Goal: Find contact information: Find contact information

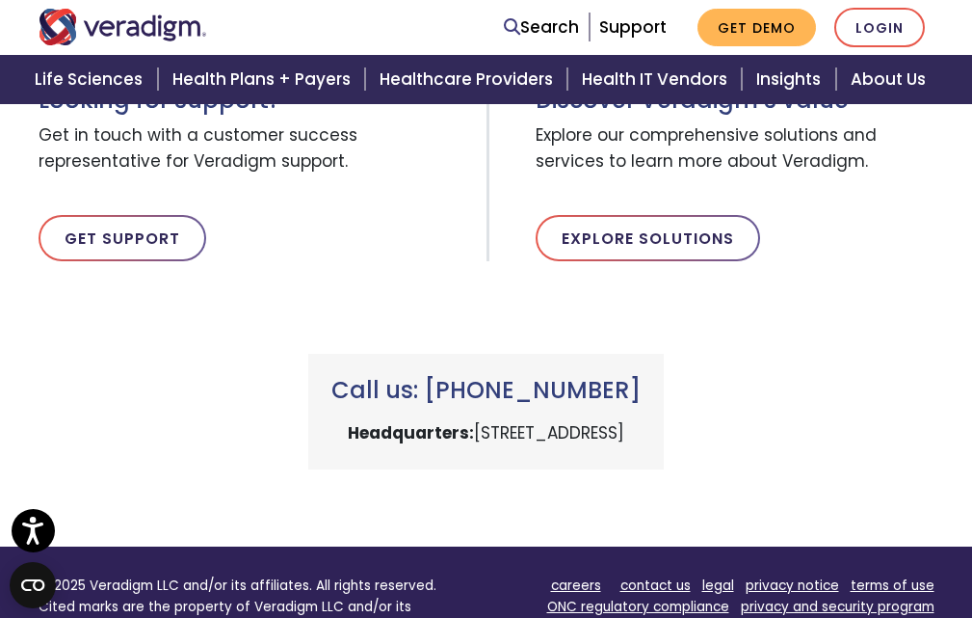
scroll to position [675, 0]
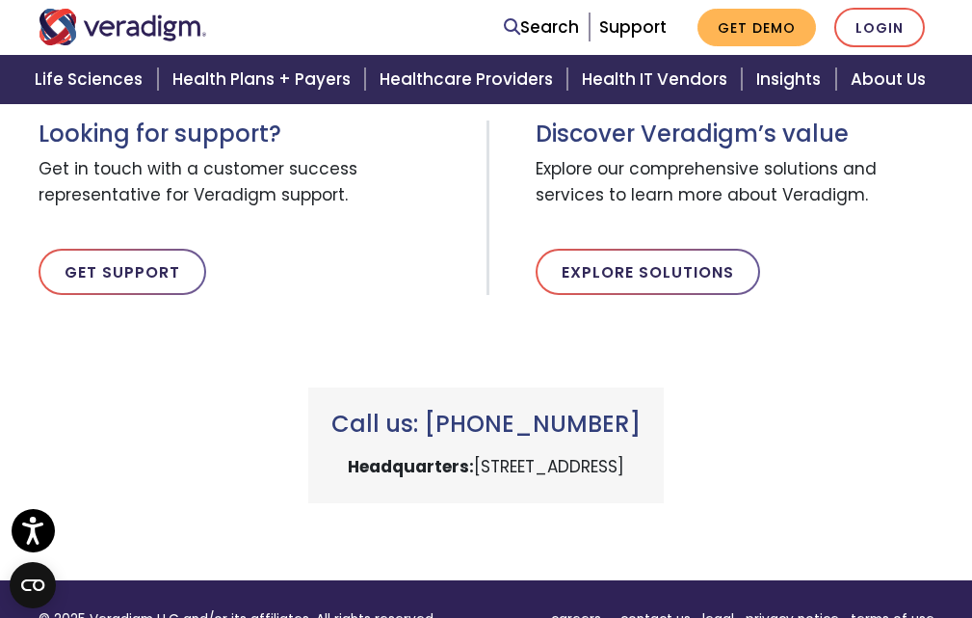
copy p "222 W Merchandise Mart Plaza, Chicago, IL 60654"
drag, startPoint x: 349, startPoint y: 459, endPoint x: 761, endPoint y: 470, distance: 412.6
click at [664, 470] on div "Call us: +1 (800) 877-5678 Headquarters: 222 W Merchandise Mart Plaza, Chicago,…" at bounding box center [486, 445] width 356 height 116
drag, startPoint x: 644, startPoint y: 411, endPoint x: 431, endPoint y: 424, distance: 213.3
click at [431, 424] on h3 "Call us: +1 (800) 877-5678" at bounding box center [486, 425] width 309 height 28
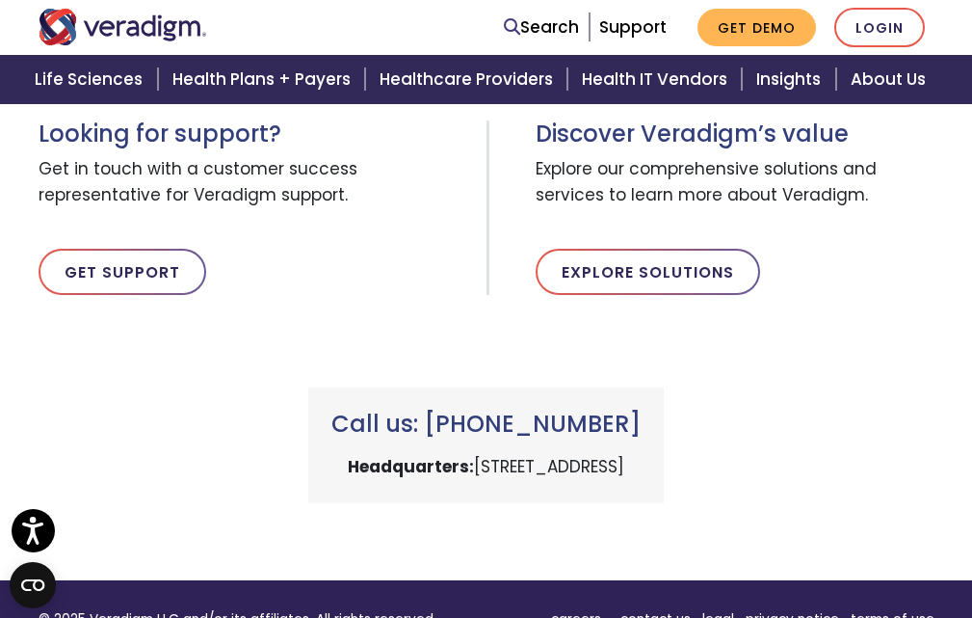
click at [641, 415] on h3 "Call us: +1 (800) 877-5678" at bounding box center [486, 425] width 309 height 28
copy h3 "+1 (800) 877-5678"
drag, startPoint x: 425, startPoint y: 415, endPoint x: 696, endPoint y: 410, distance: 270.9
click at [641, 411] on h3 "Call us: +1 (800) 877-5678" at bounding box center [486, 425] width 309 height 28
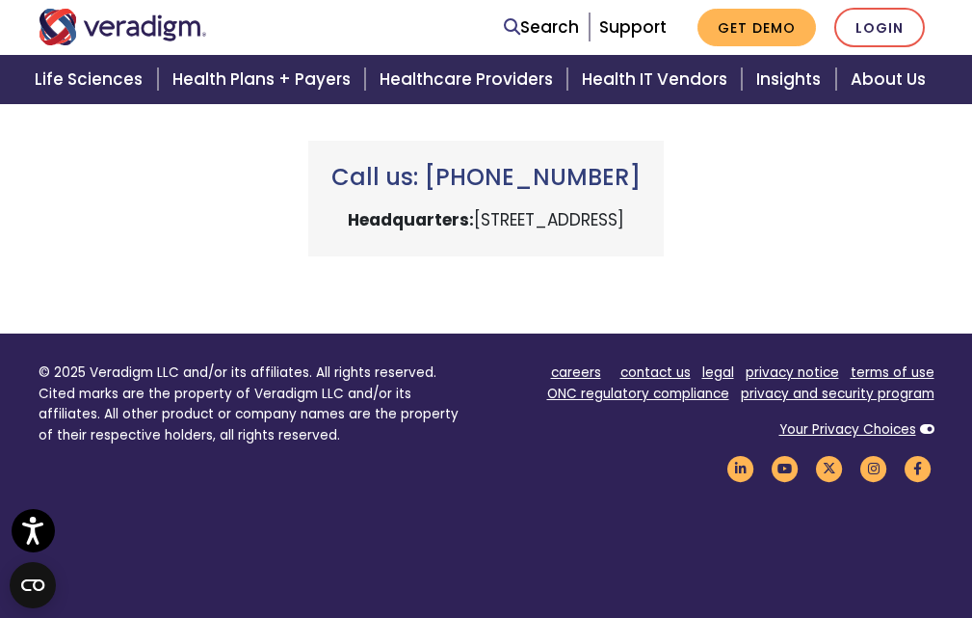
scroll to position [964, 0]
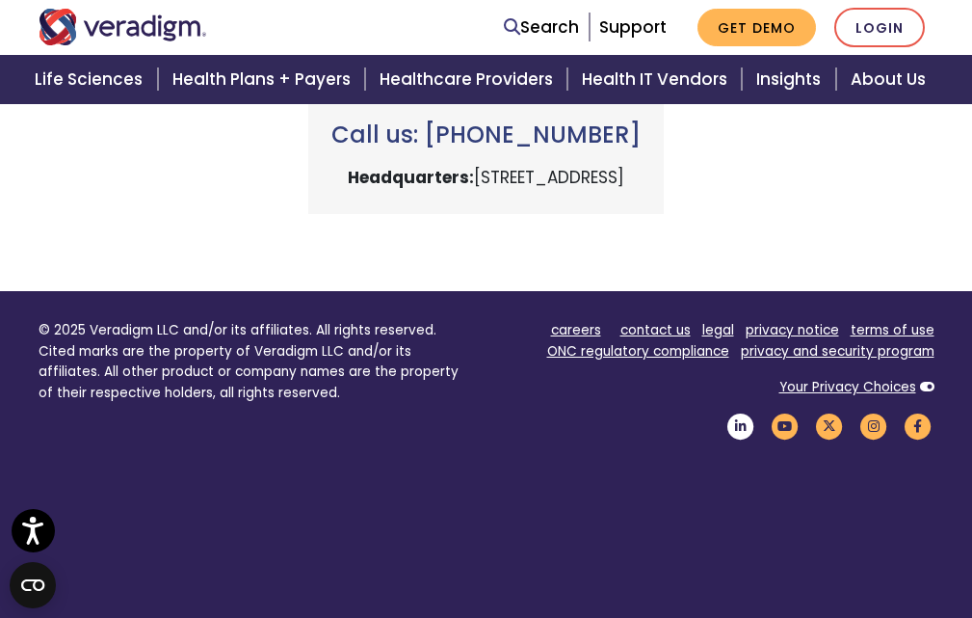
click at [751, 423] on icon "Veradigm LinkedIn Link" at bounding box center [741, 426] width 33 height 26
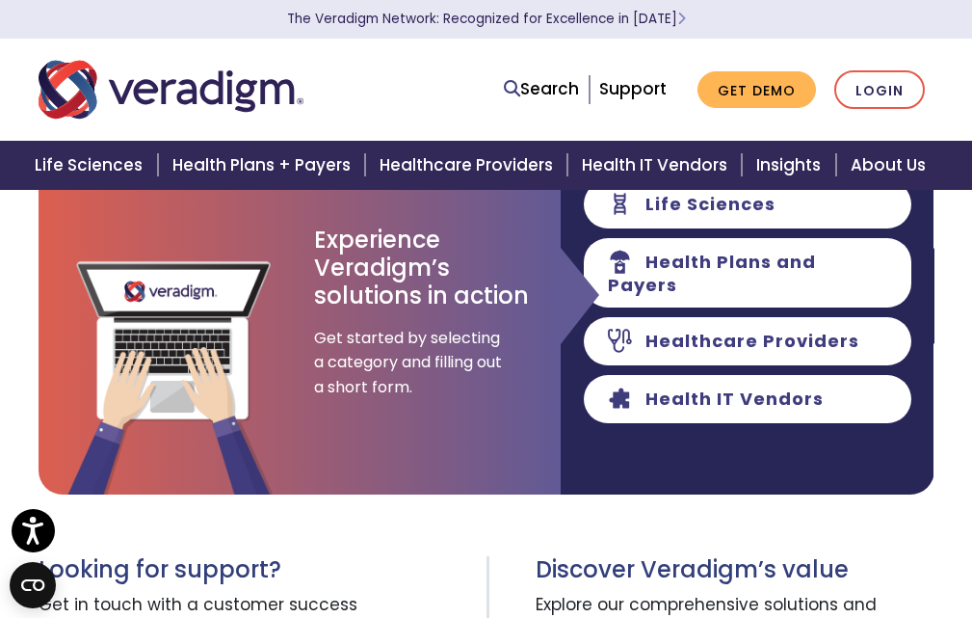
scroll to position [0, 0]
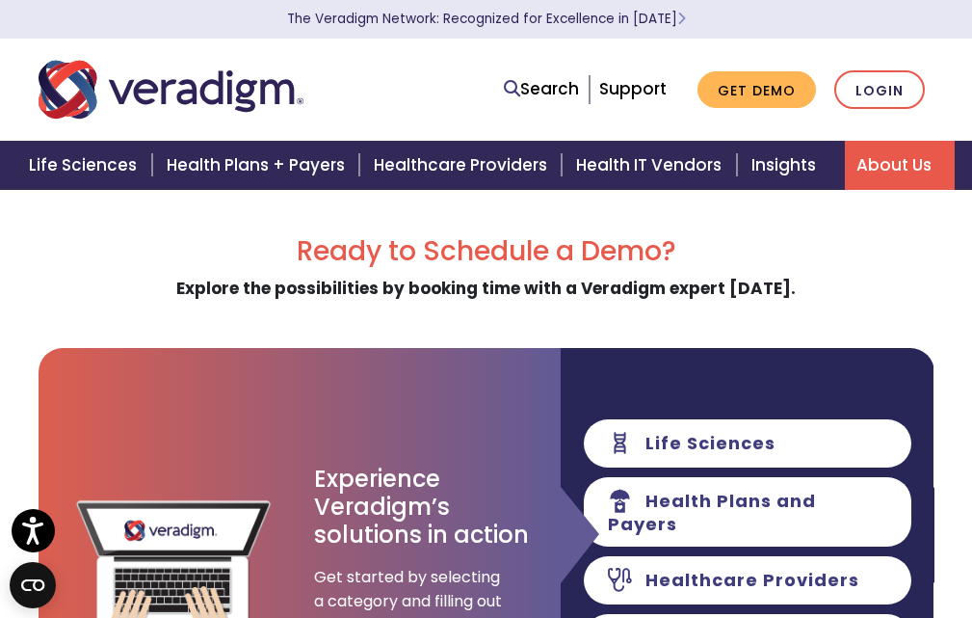
click at [896, 163] on link "About Us" at bounding box center [900, 165] width 110 height 49
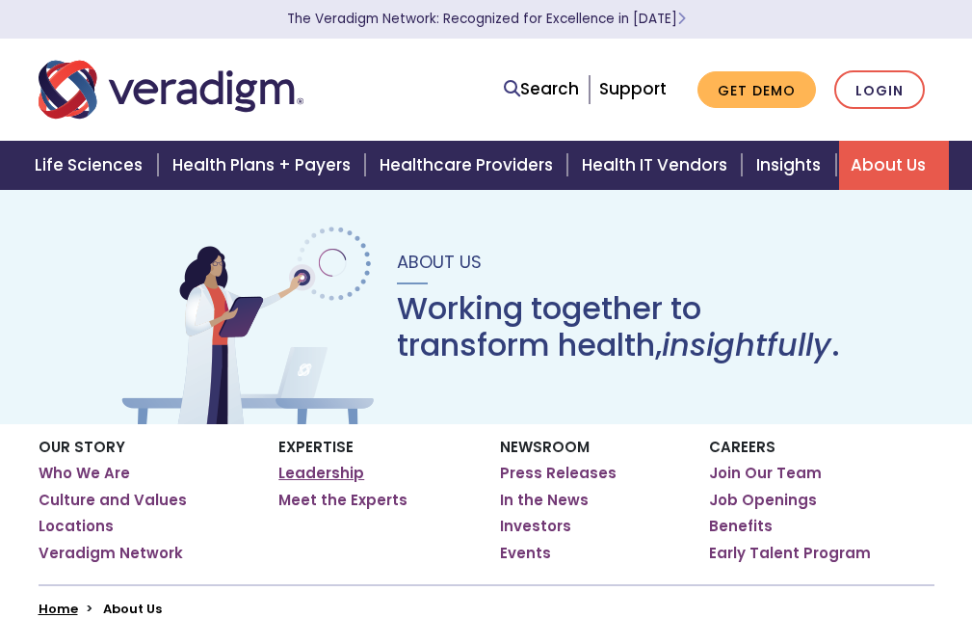
click at [348, 472] on link "Leadership" at bounding box center [322, 473] width 86 height 19
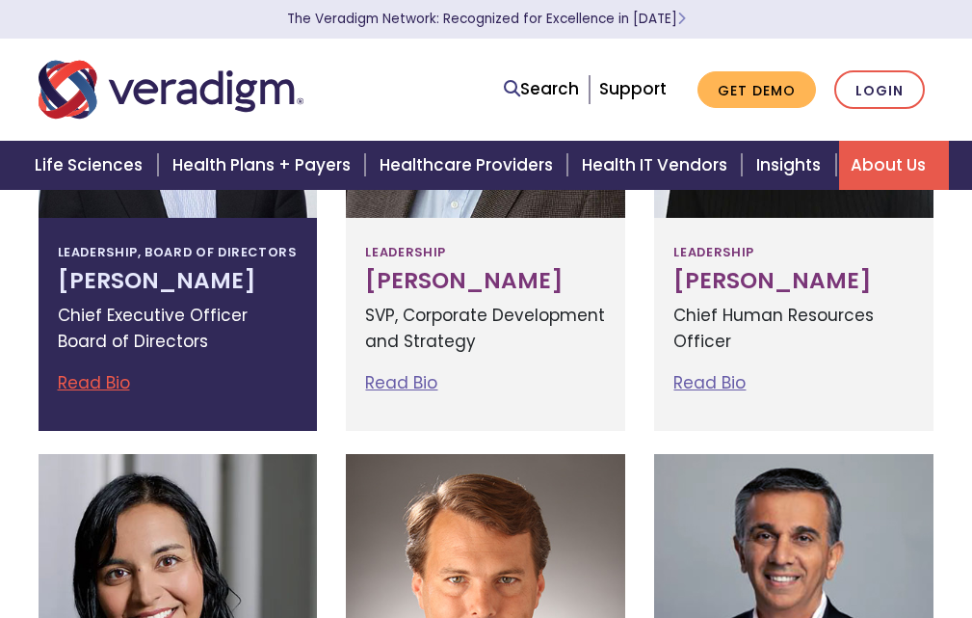
scroll to position [867, 0]
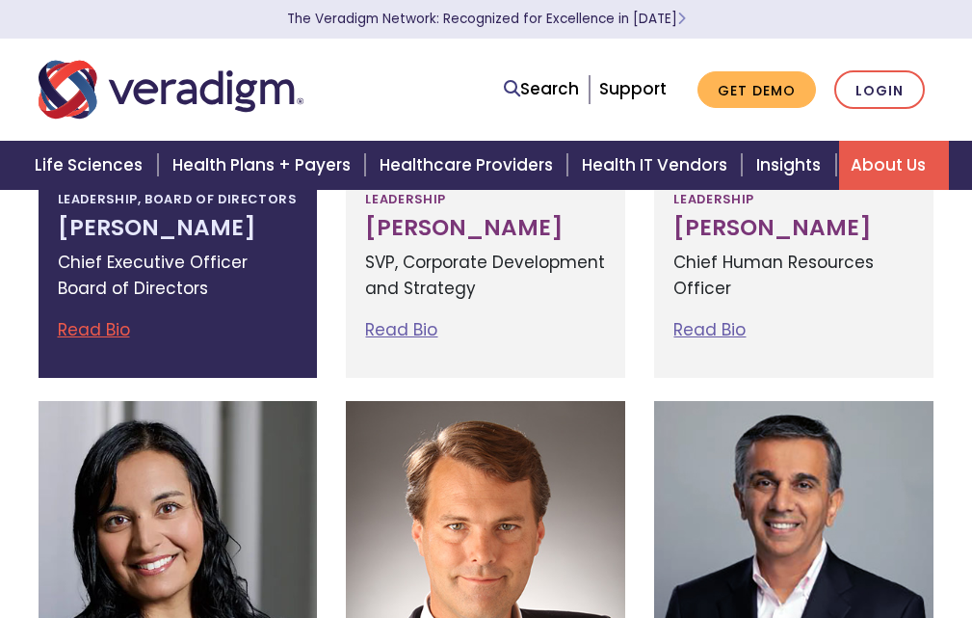
click at [103, 339] on link "Read Bio" at bounding box center [94, 329] width 72 height 23
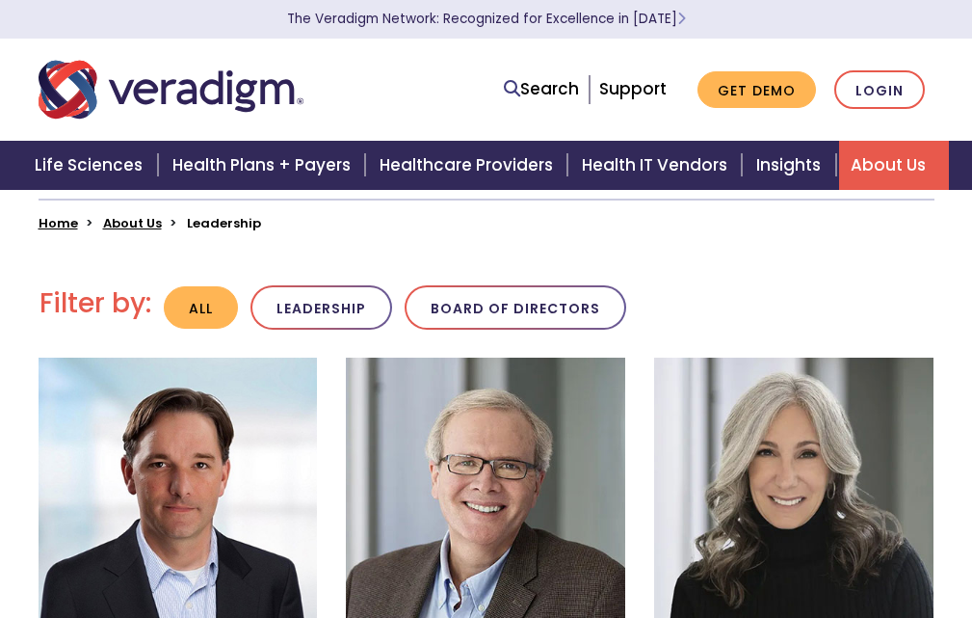
scroll to position [675, 0]
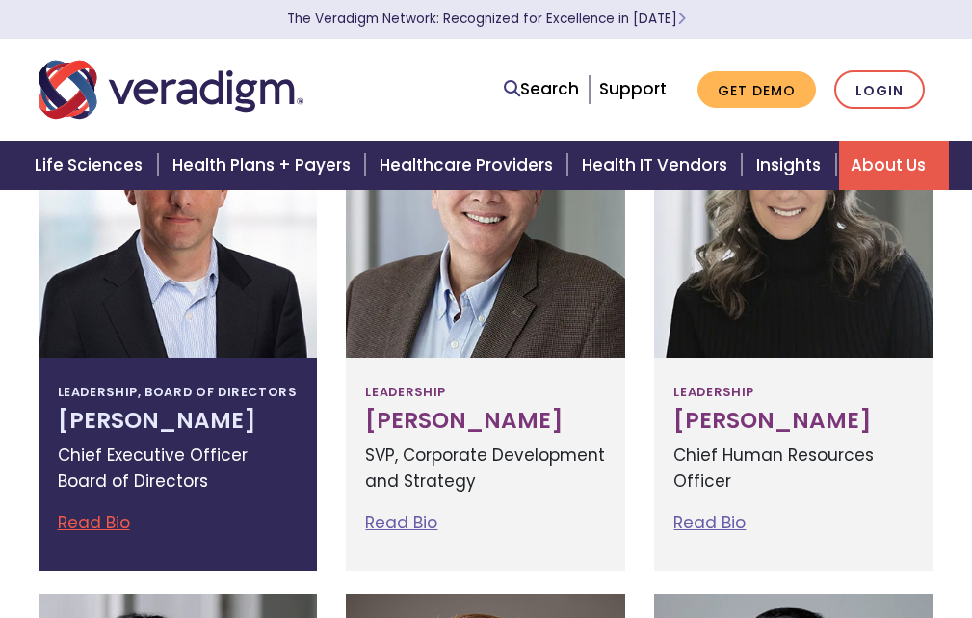
click at [110, 430] on h3 "Don Trigg" at bounding box center [178, 421] width 241 height 27
click at [76, 526] on link "Read Bio" at bounding box center [94, 522] width 72 height 23
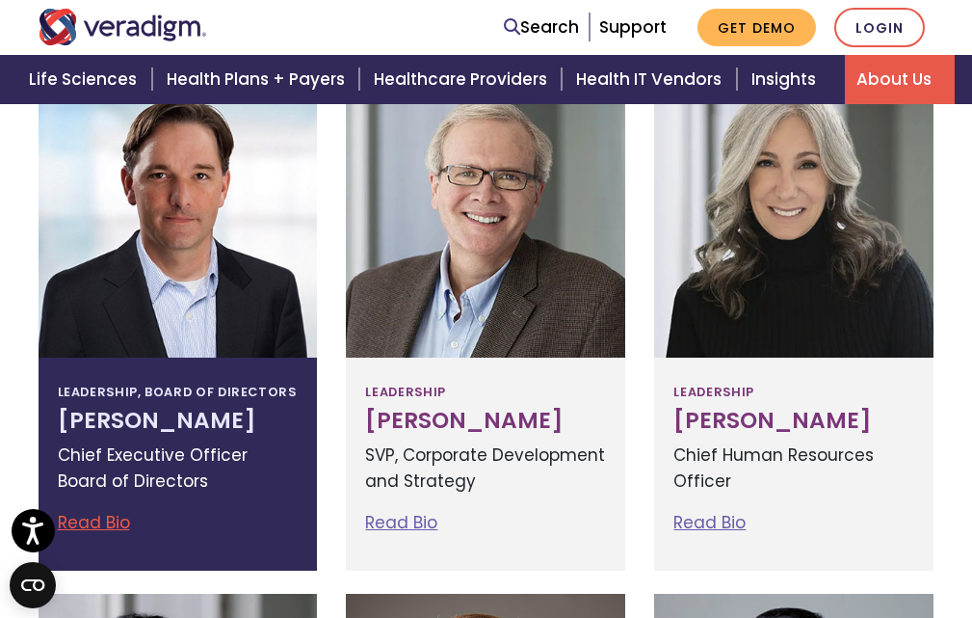
click at [160, 419] on h3 "Don Trigg" at bounding box center [178, 421] width 241 height 27
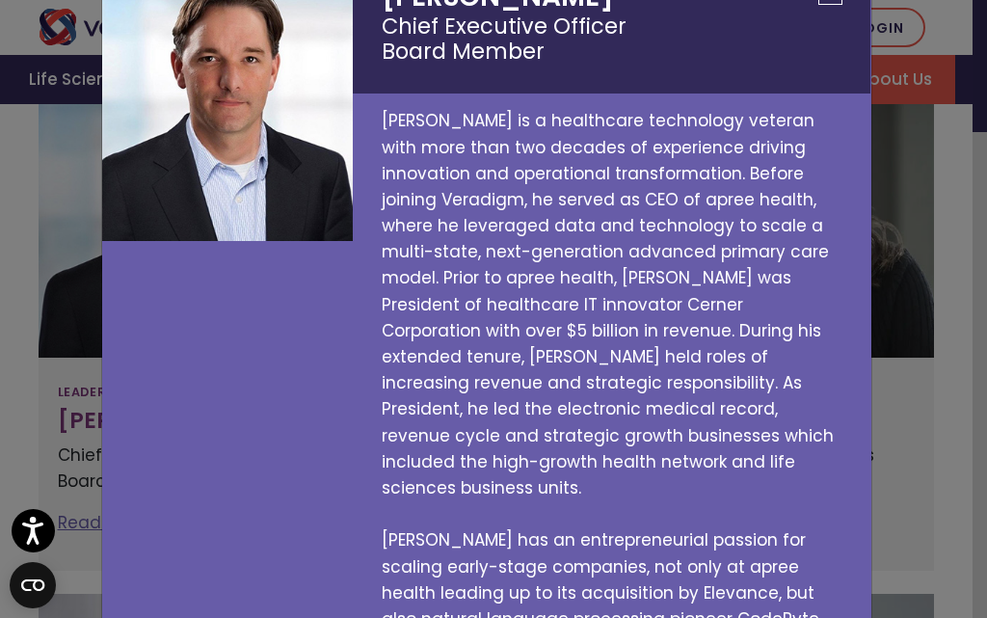
scroll to position [0, 0]
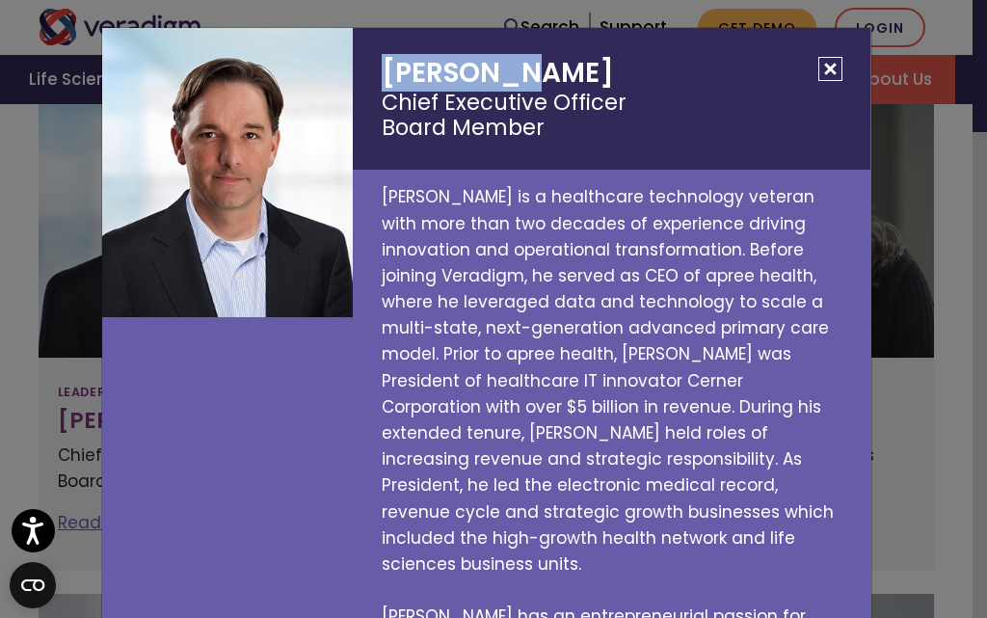
copy h2 "Don Trigg"
drag, startPoint x: 593, startPoint y: 50, endPoint x: 354, endPoint y: 81, distance: 241.0
click at [354, 81] on h2 "Don Trigg Chief Executive Officer Board Member" at bounding box center [612, 99] width 518 height 142
